Goal: Task Accomplishment & Management: Manage account settings

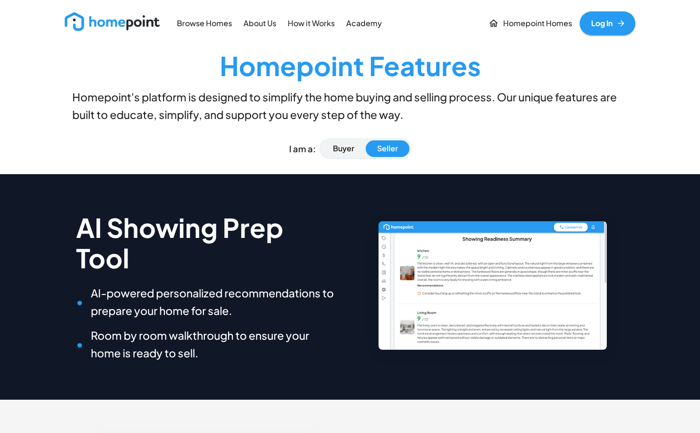
click at [609, 30] on link "Log In" at bounding box center [607, 23] width 56 height 24
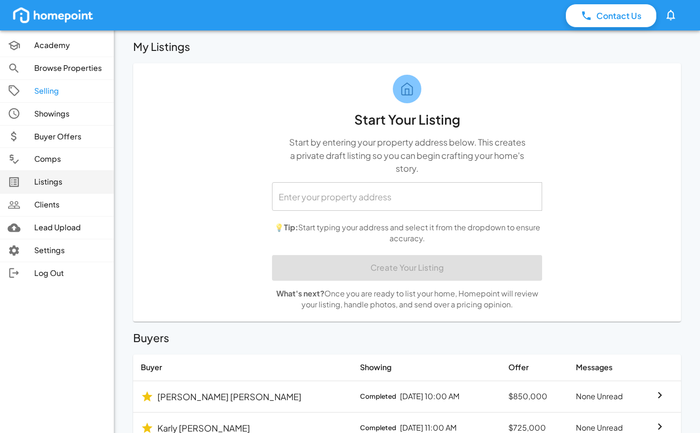
click at [53, 182] on p "Listings" at bounding box center [70, 181] width 72 height 11
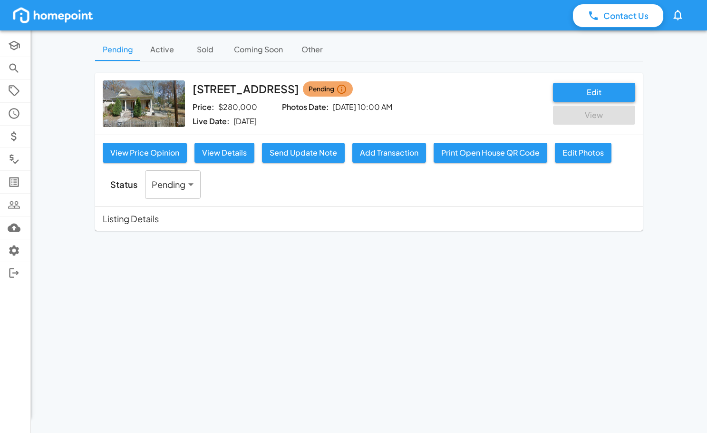
click at [597, 97] on button "Edit" at bounding box center [594, 92] width 82 height 19
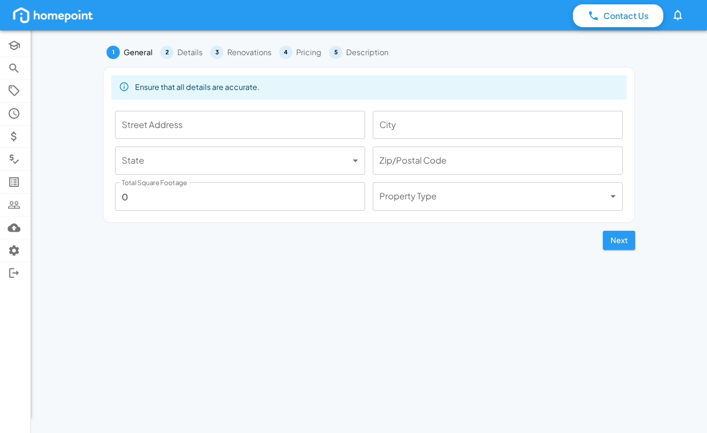
type input "141 57th St S"
type input "Birmingham"
type input "**"
type input "35212"
type input "1388"
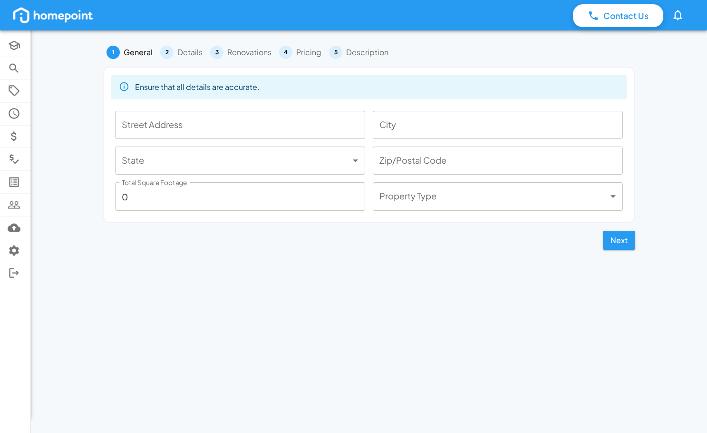
type input "***"
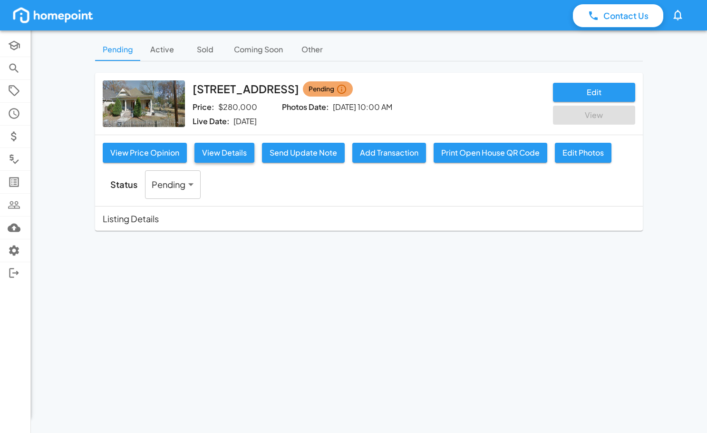
click at [238, 154] on button "View Details" at bounding box center [224, 153] width 60 height 20
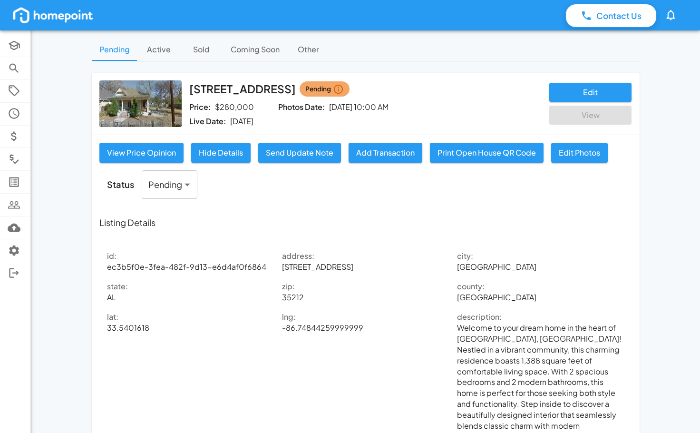
click at [165, 48] on button "Active" at bounding box center [158, 49] width 43 height 23
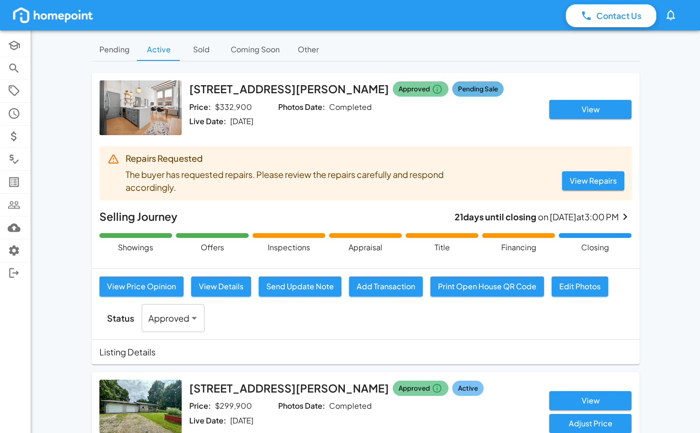
click at [265, 44] on button "Coming Soon" at bounding box center [255, 49] width 64 height 23
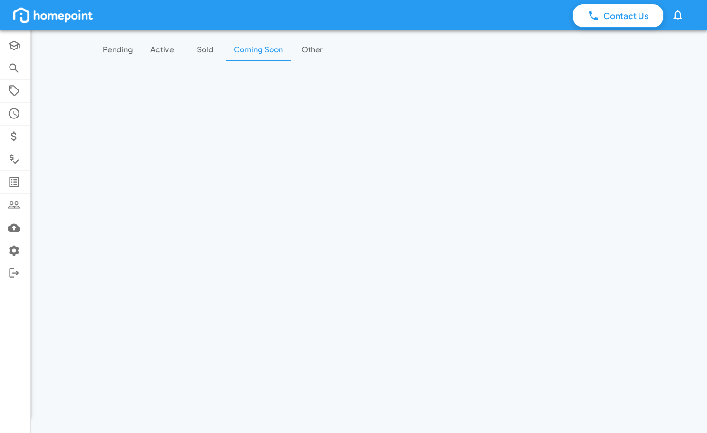
drag, startPoint x: 202, startPoint y: 51, endPoint x: 169, endPoint y: 48, distance: 32.4
click at [202, 51] on button "Sold" at bounding box center [204, 49] width 43 height 23
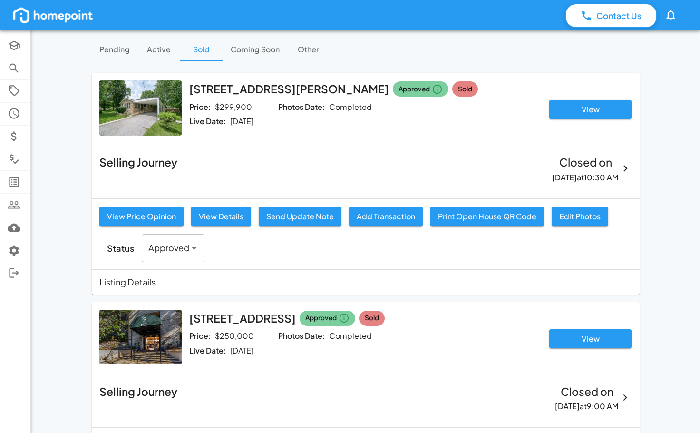
click at [169, 48] on button "Active" at bounding box center [158, 49] width 43 height 23
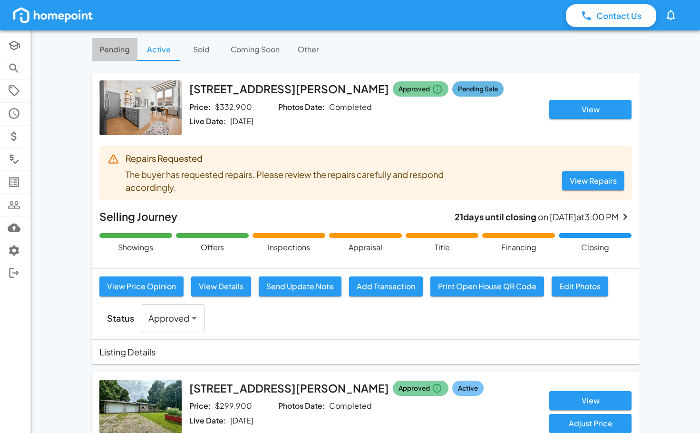
click at [116, 46] on button "Pending" at bounding box center [115, 49] width 46 height 23
